Goal: Communication & Community: Answer question/provide support

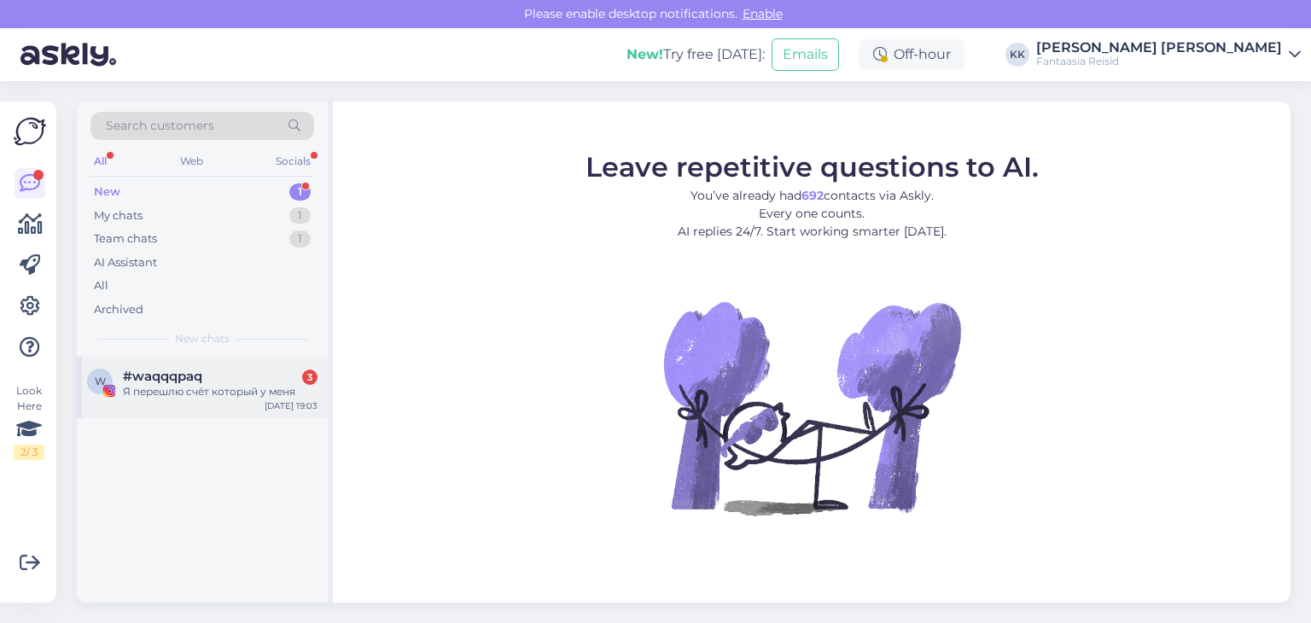
click at [167, 380] on span "#waqqqpaq" at bounding box center [162, 376] width 79 height 15
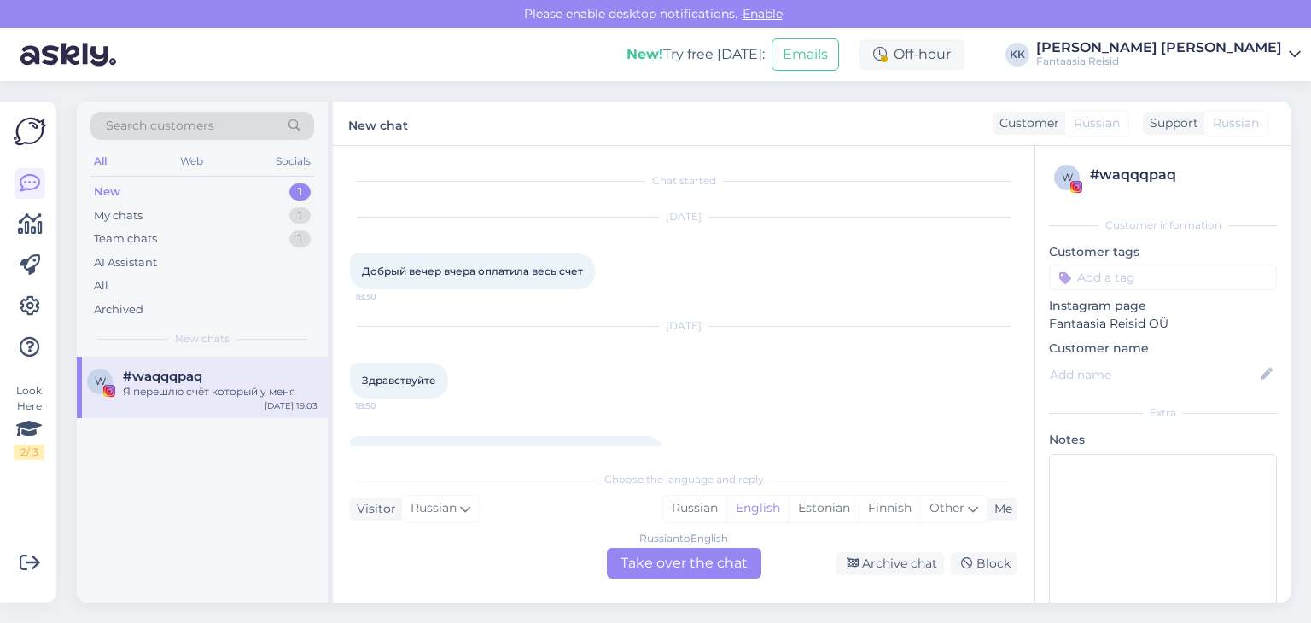
scroll to position [191, 0]
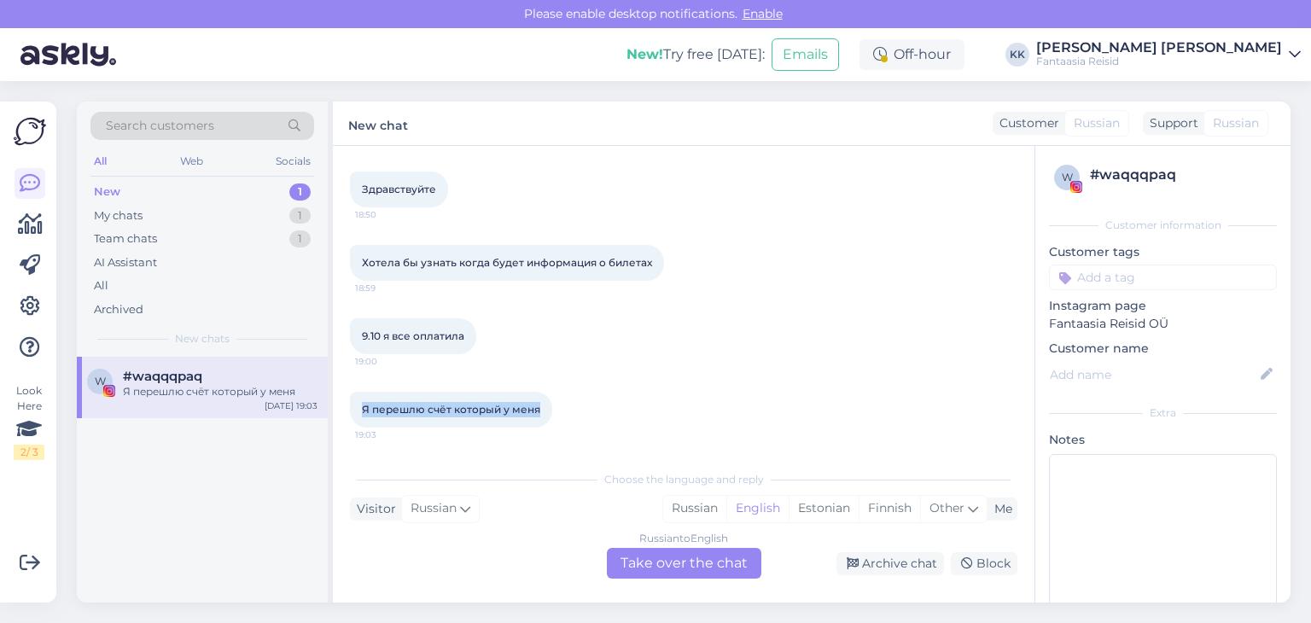
drag, startPoint x: 358, startPoint y: 407, endPoint x: 602, endPoint y: 414, distance: 245.0
click at [602, 414] on div "Я перешлю счёт который у меня 19:03" at bounding box center [683, 409] width 667 height 73
copy span "Я перешлю счёт который у меня"
click at [147, 190] on div "New 1" at bounding box center [202, 192] width 224 height 24
click at [662, 561] on div "Russian to English Take over the chat" at bounding box center [684, 563] width 154 height 31
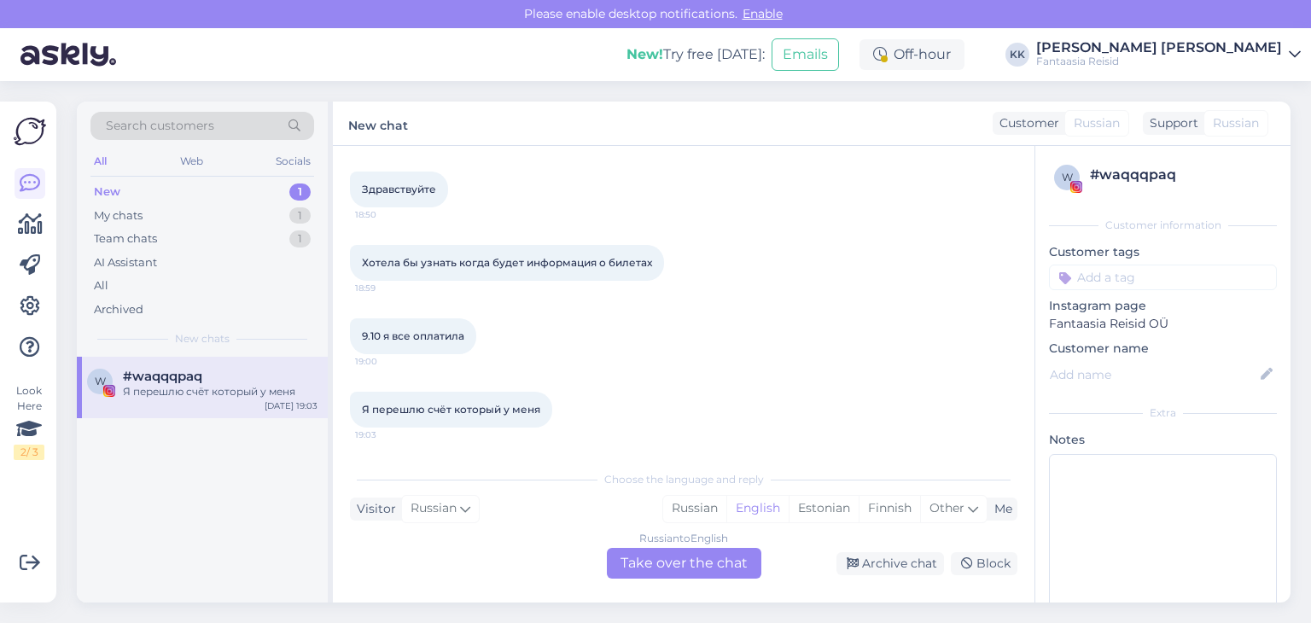
scroll to position [219, 0]
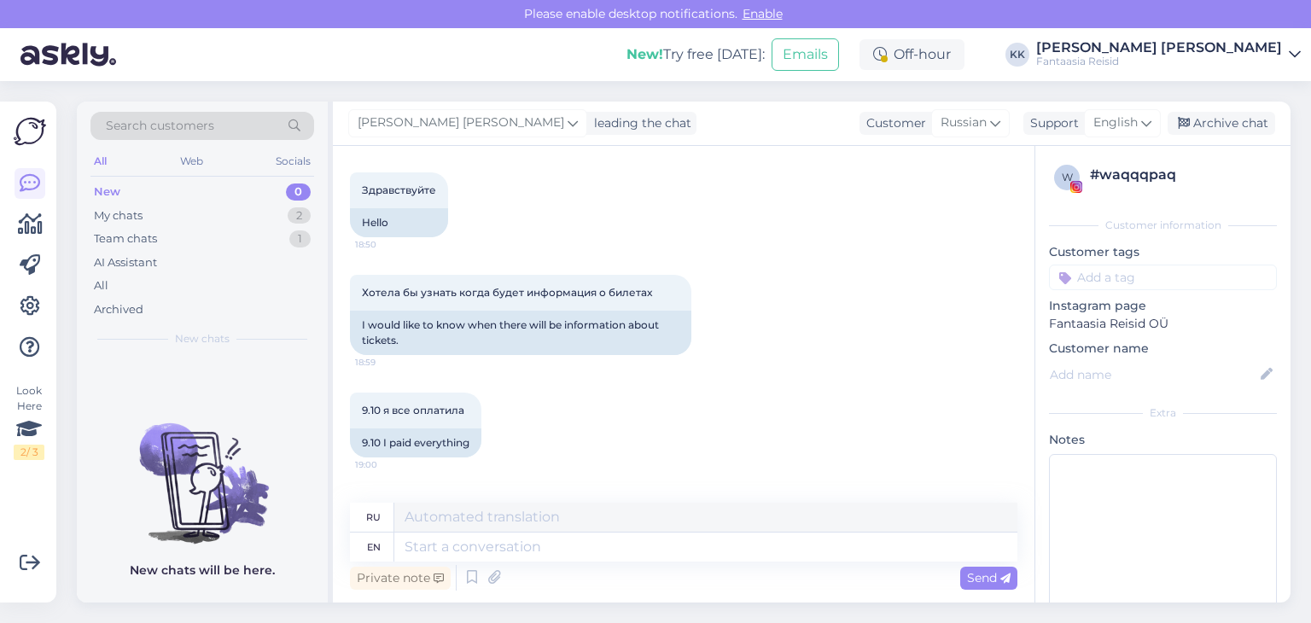
click at [120, 190] on div "New 0" at bounding box center [202, 192] width 224 height 24
click at [149, 215] on div "My chats 2" at bounding box center [202, 216] width 224 height 24
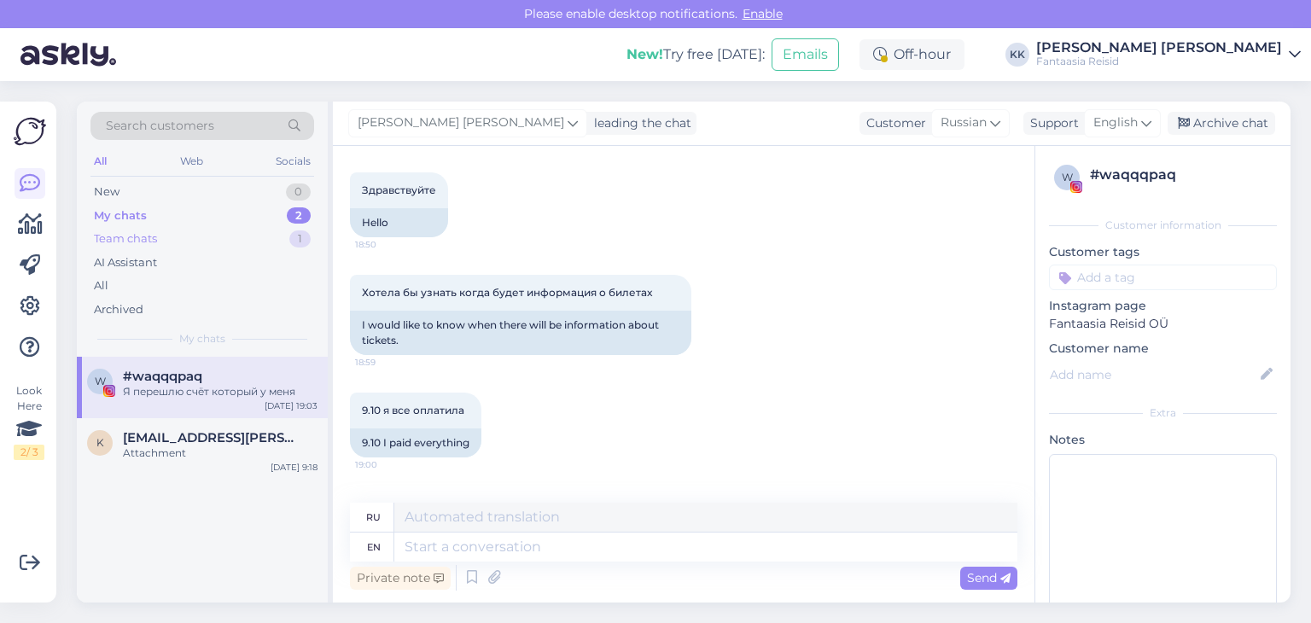
click at [155, 236] on div "Team chats" at bounding box center [125, 238] width 63 height 17
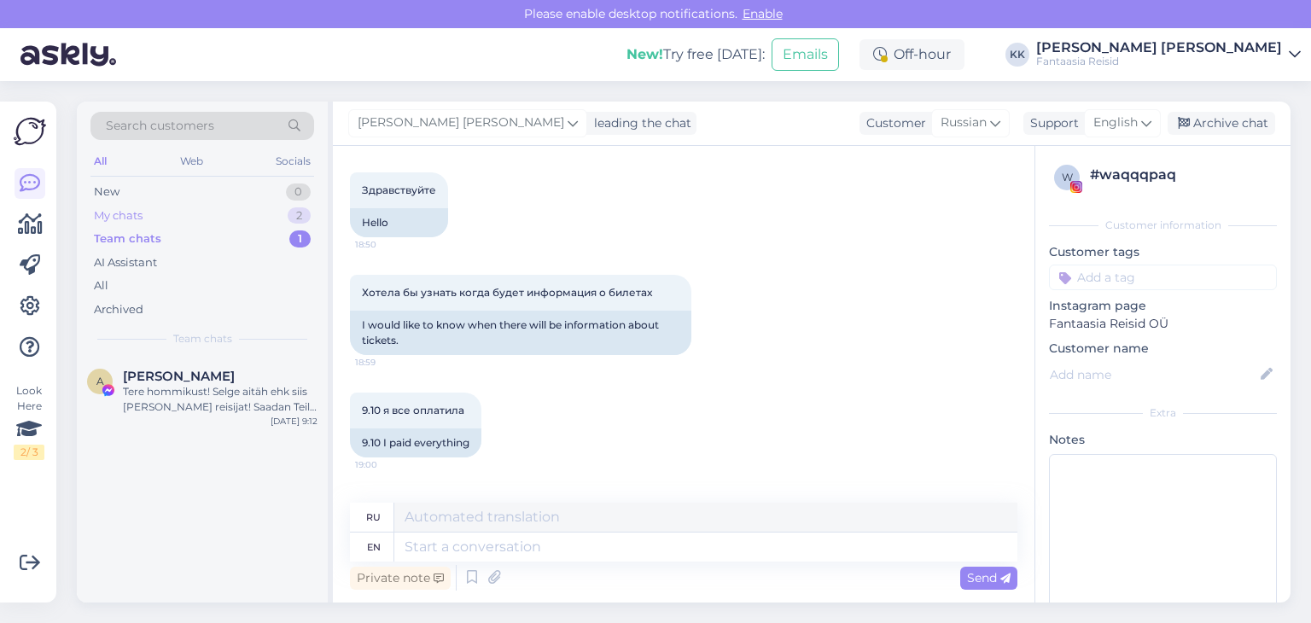
click at [208, 213] on div "My chats 2" at bounding box center [202, 216] width 224 height 24
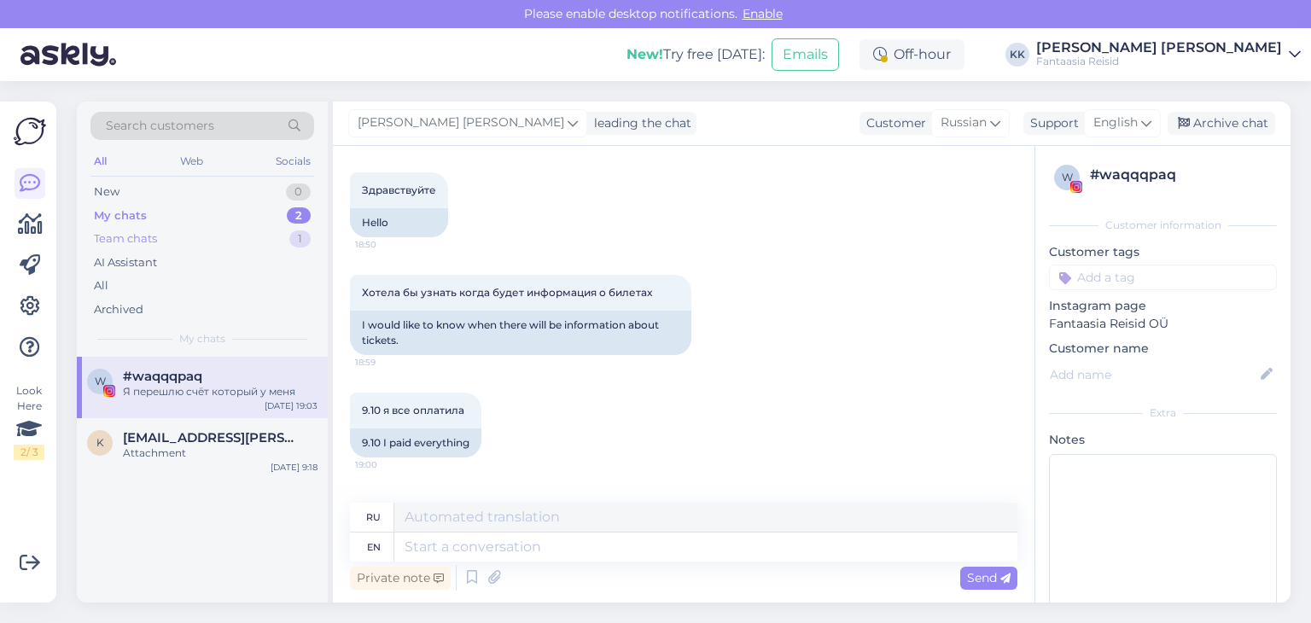
click at [179, 239] on div "Team chats 1" at bounding box center [202, 239] width 224 height 24
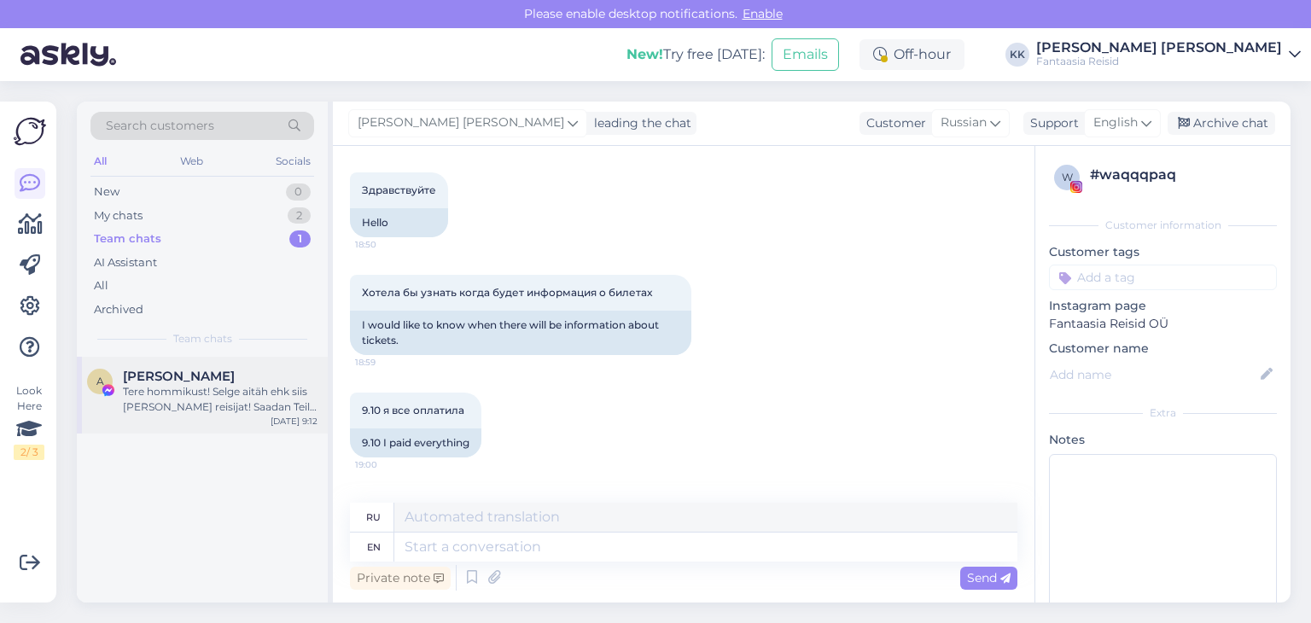
click at [198, 394] on div "Tere hommikust! Selge aitäh ehk siis [PERSON_NAME] reisijat! Saadan Teile tänas…" at bounding box center [220, 399] width 195 height 31
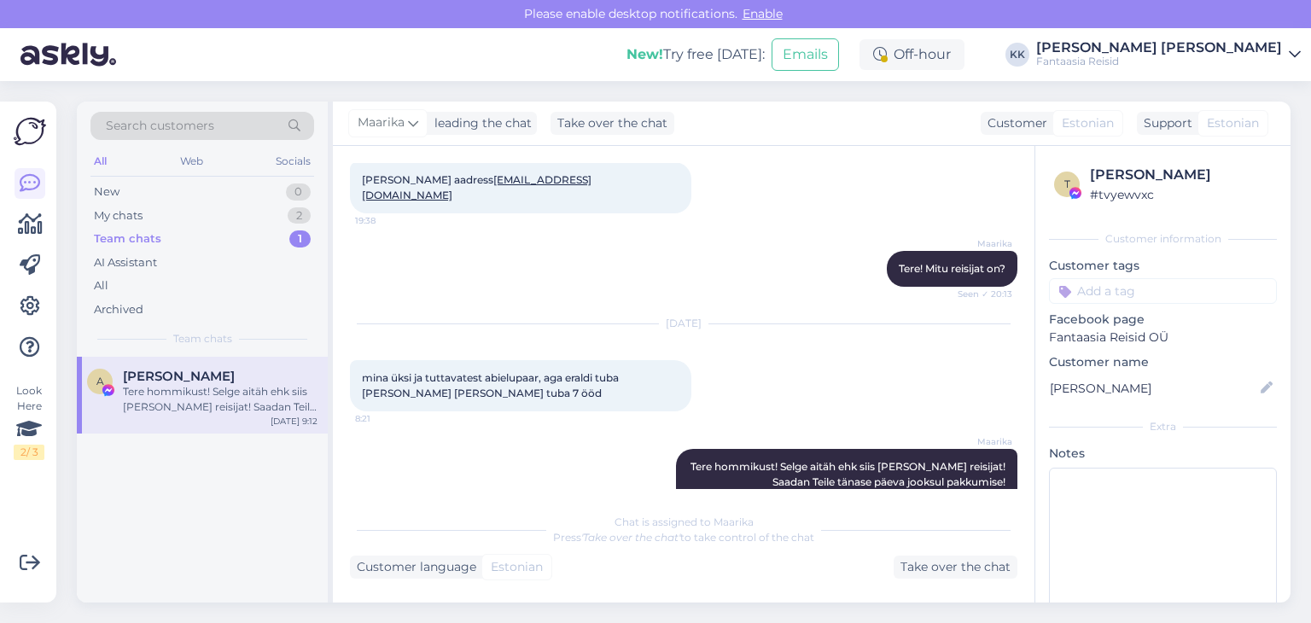
scroll to position [210, 0]
click at [113, 189] on div "New" at bounding box center [107, 191] width 26 height 17
